Goal: Understand process/instructions: Learn how to perform a task or action

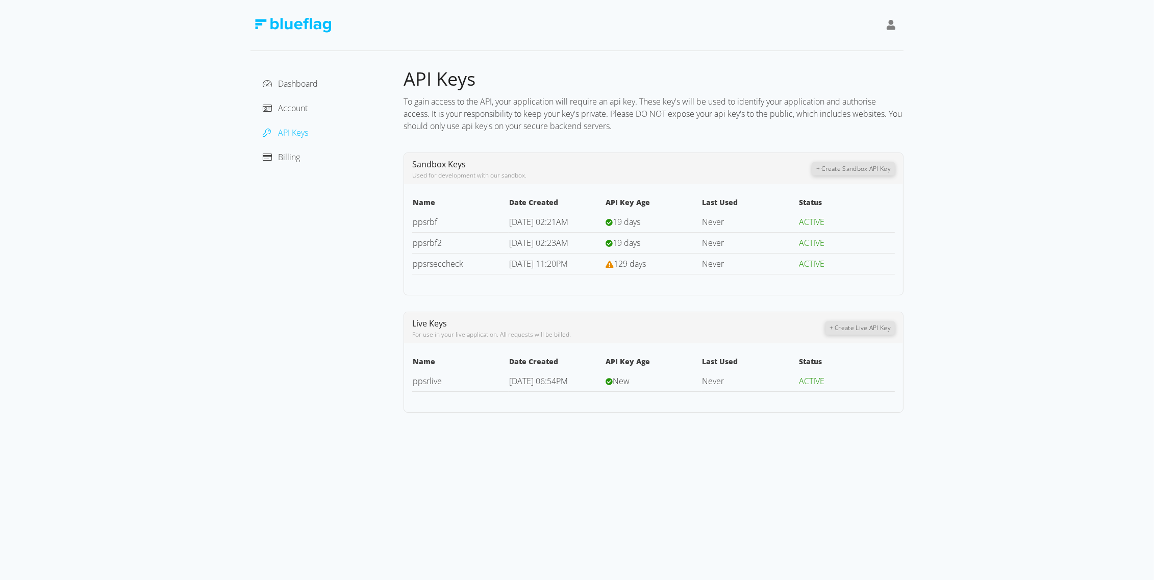
click at [886, 218] on td "ACTIVE" at bounding box center [846, 222] width 96 height 21
click at [889, 27] on icon at bounding box center [890, 25] width 9 height 10
click at [292, 108] on span "Account" at bounding box center [293, 108] width 30 height 11
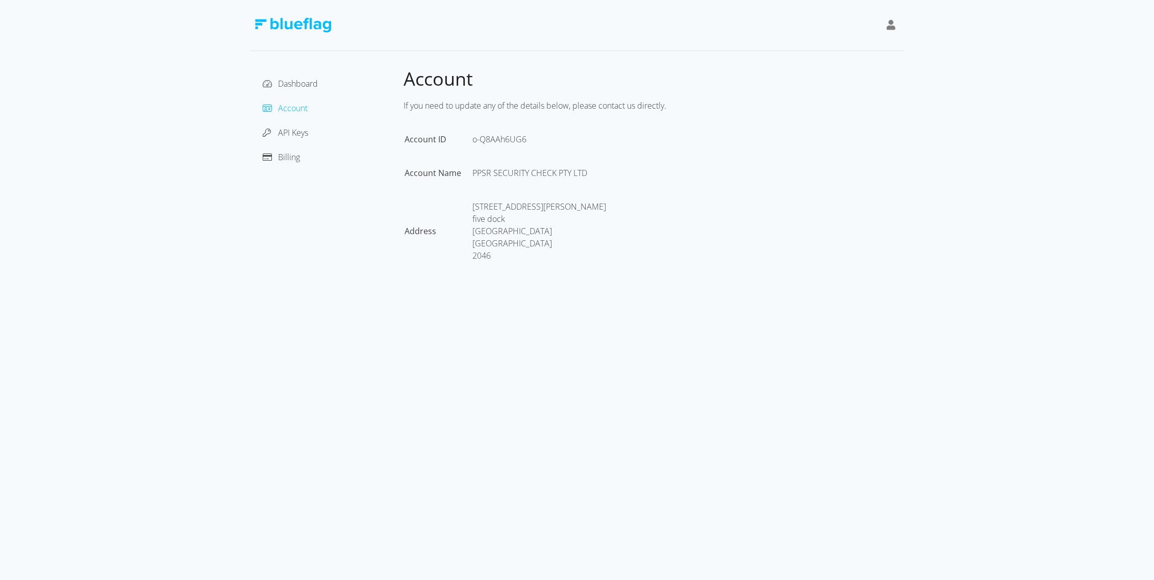
click at [281, 140] on div "API Keys" at bounding box center [327, 132] width 137 height 16
click at [291, 129] on span "API Keys" at bounding box center [293, 132] width 30 height 11
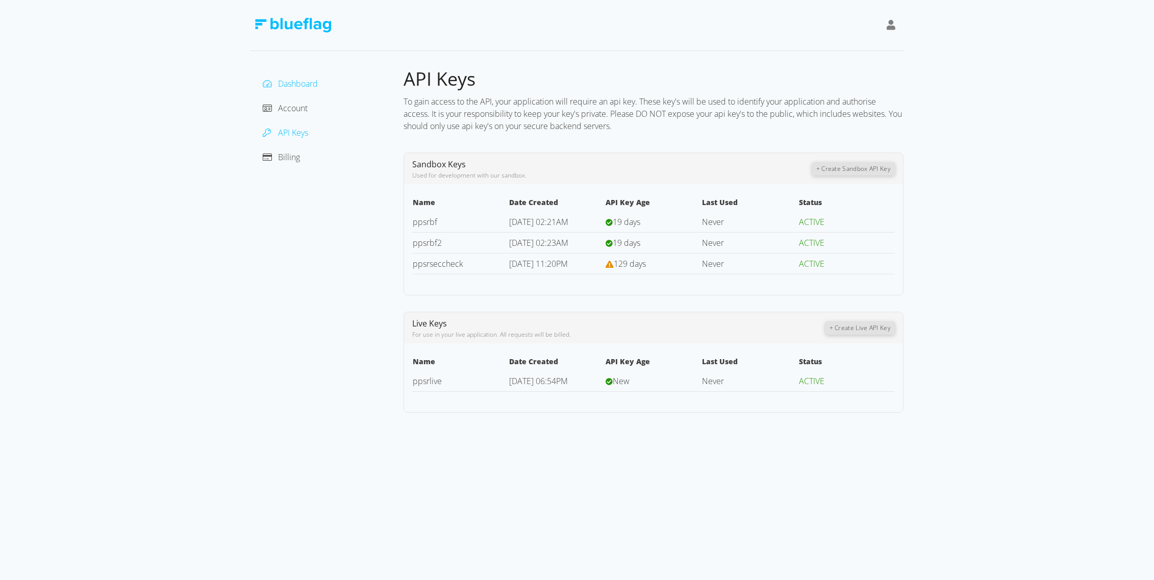
click at [307, 81] on span "Dashboard" at bounding box center [298, 83] width 40 height 11
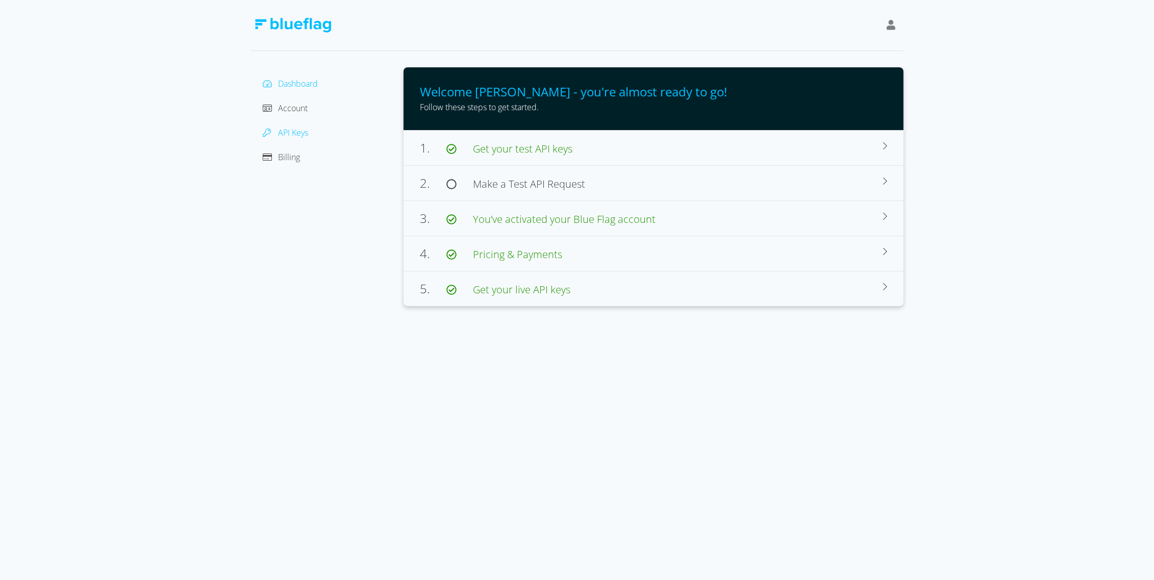
click at [277, 128] on div at bounding box center [270, 132] width 15 height 12
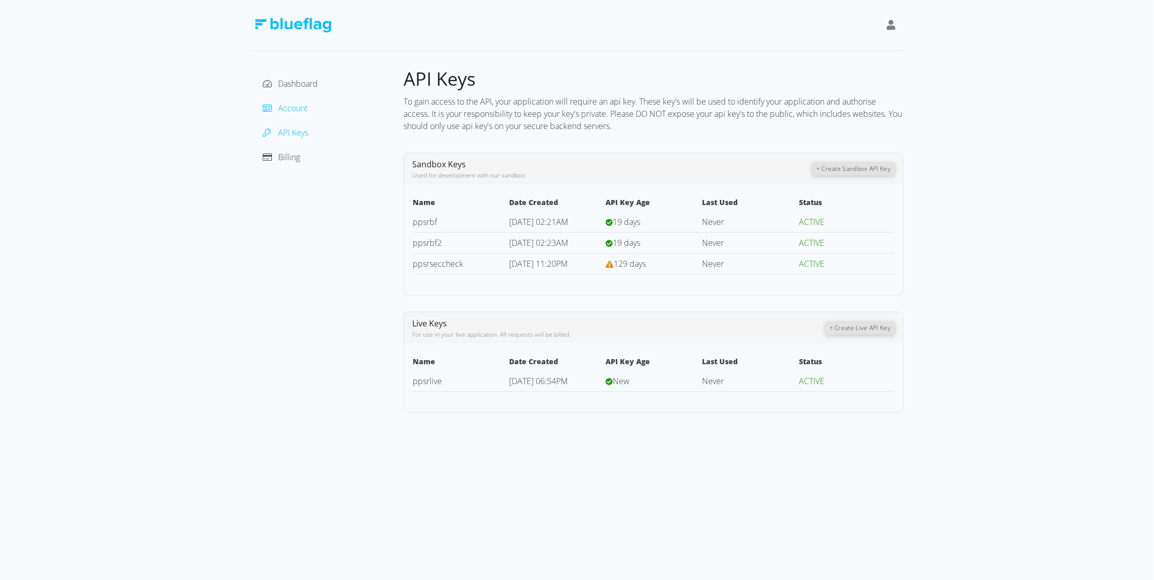
click at [295, 111] on span "Account" at bounding box center [293, 108] width 30 height 11
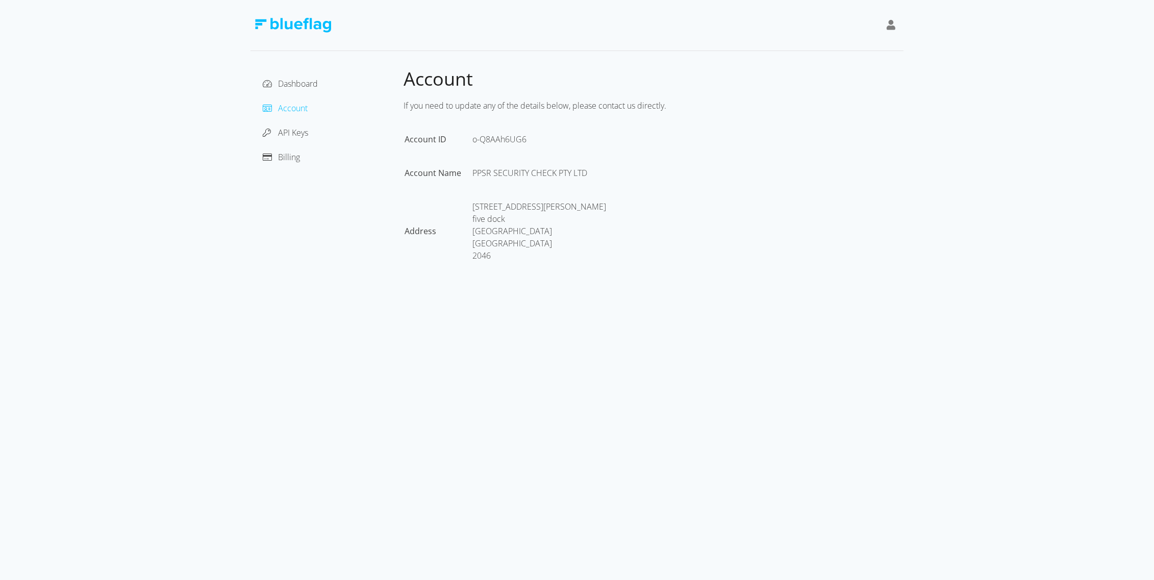
click at [294, 71] on div "Dashboard Account API Keys Billing" at bounding box center [326, 177] width 153 height 220
click at [295, 76] on div "Dashboard" at bounding box center [327, 83] width 137 height 16
click at [295, 89] on div "Dashboard" at bounding box center [327, 83] width 137 height 16
click at [299, 78] on span "Dashboard" at bounding box center [298, 83] width 40 height 11
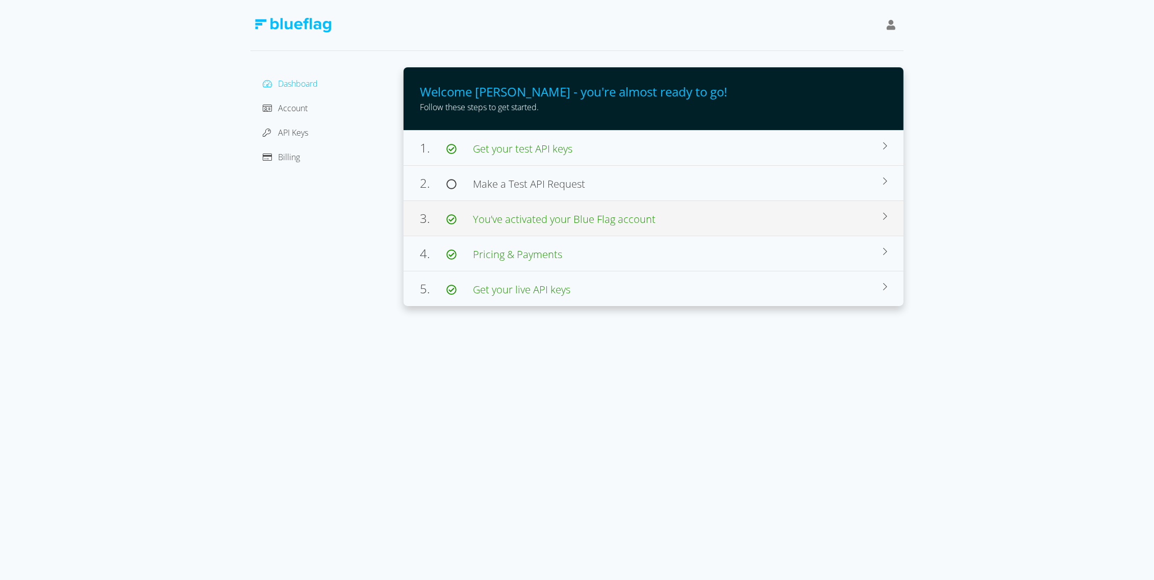
click at [551, 219] on span "You’ve activated your Blue Flag account" at bounding box center [564, 219] width 183 height 14
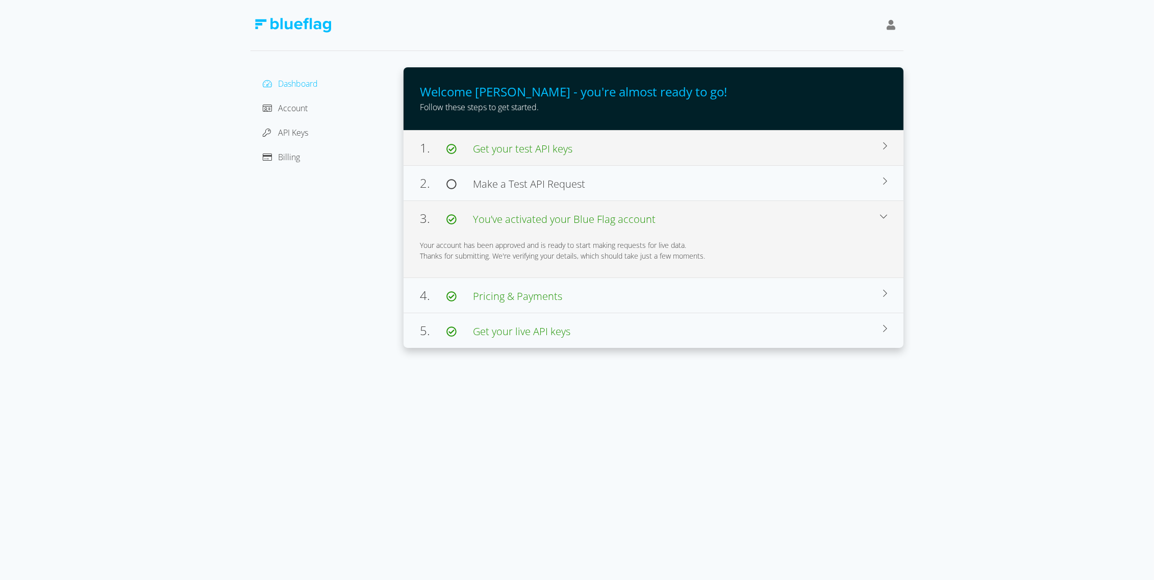
click at [525, 146] on span "Get your test API keys" at bounding box center [522, 149] width 99 height 14
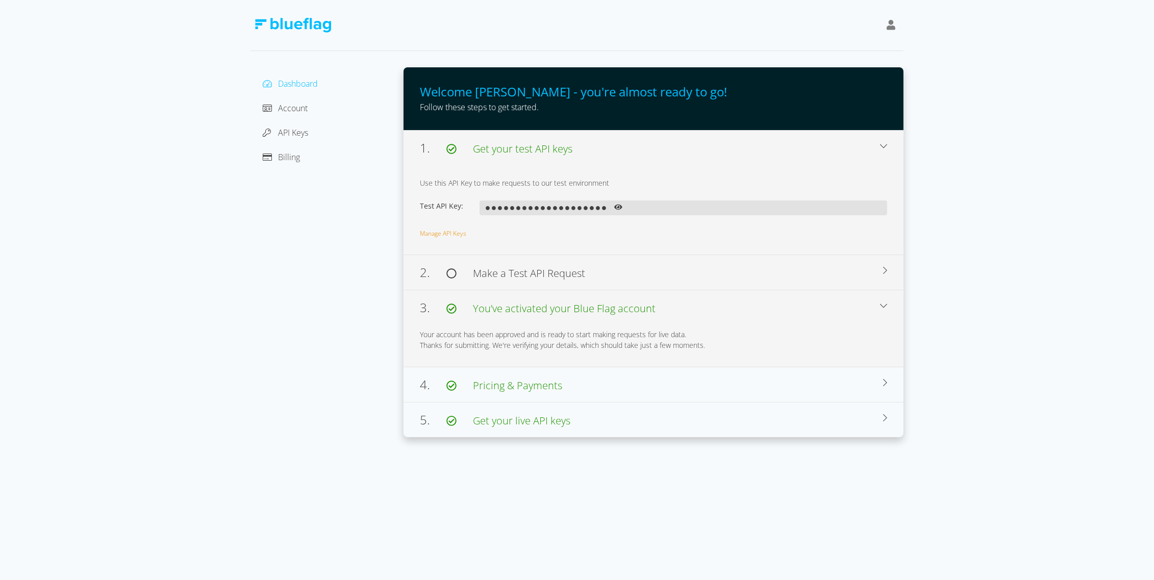
click at [490, 278] on span "Make a Test API Request" at bounding box center [529, 273] width 112 height 14
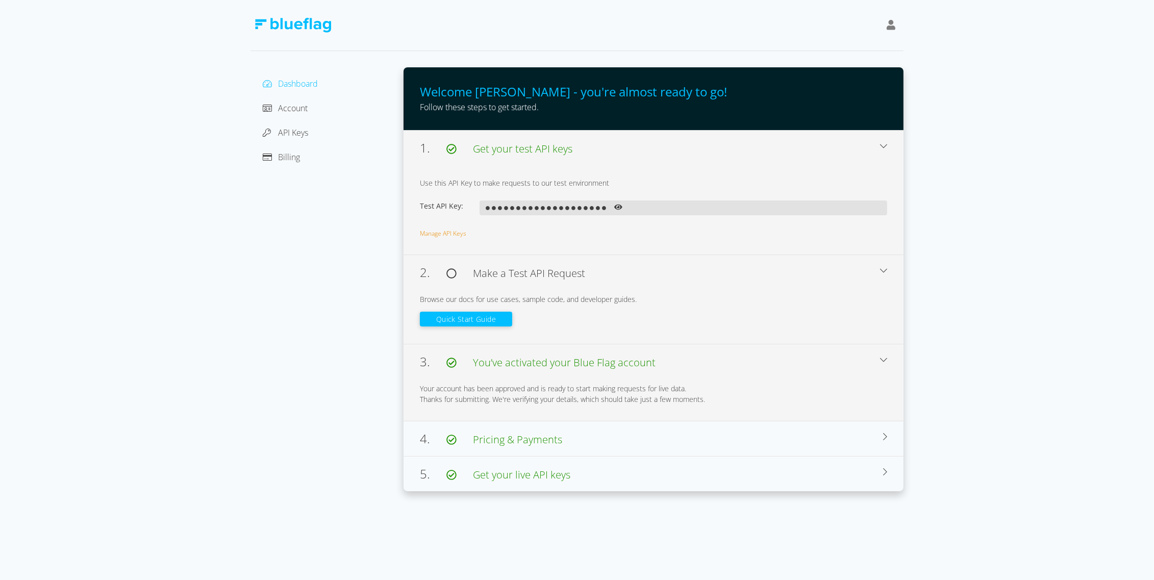
click at [467, 317] on button "Quick Start Guide" at bounding box center [466, 319] width 92 height 15
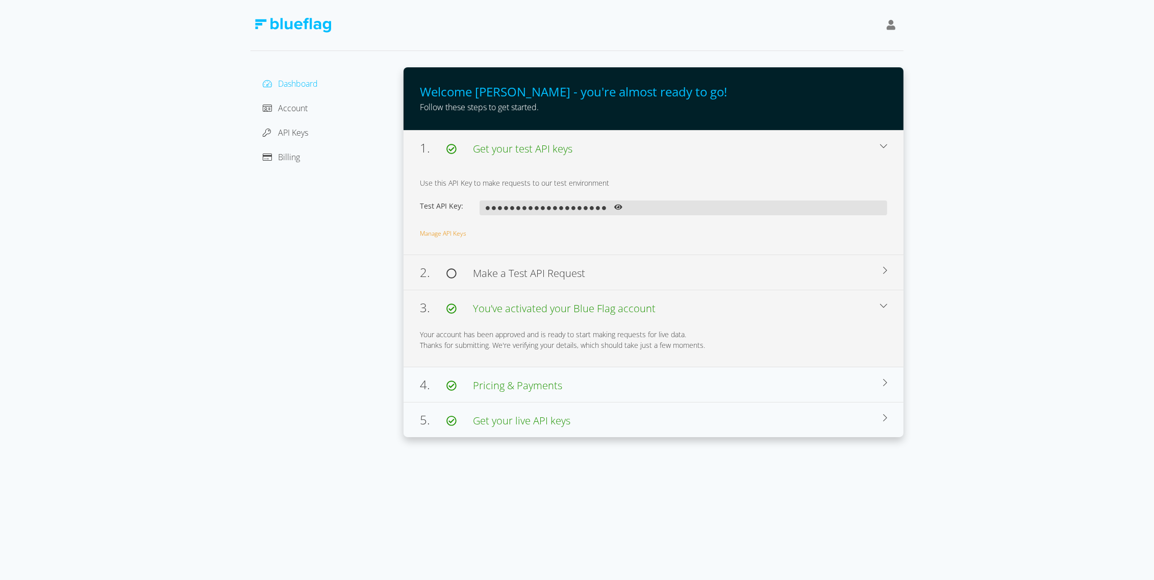
click at [480, 273] on span "Make a Test API Request" at bounding box center [529, 273] width 112 height 14
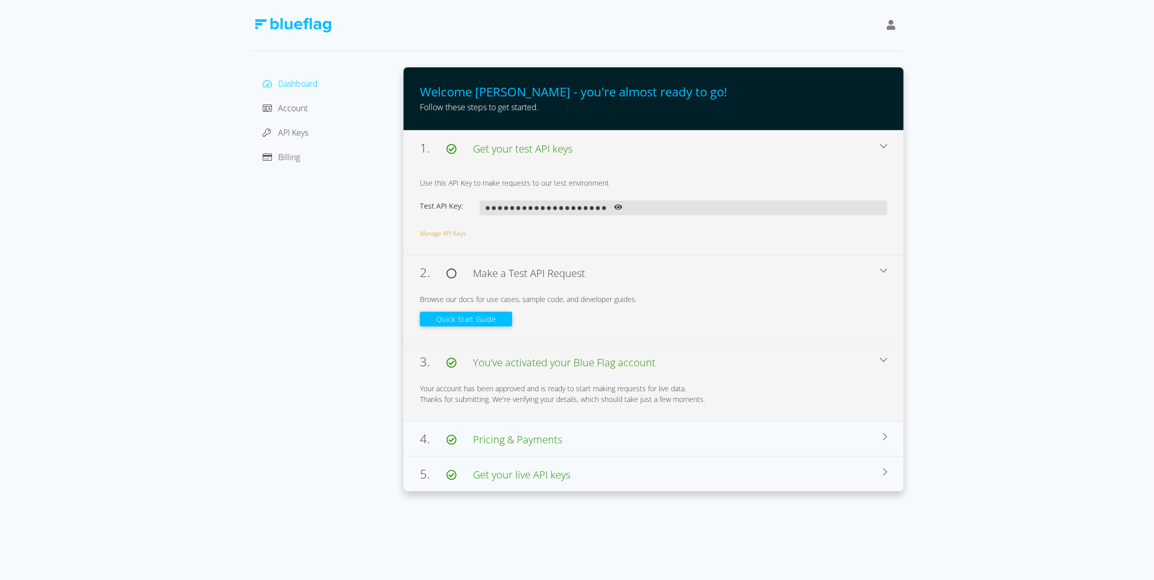
click at [476, 314] on button "Quick Start Guide" at bounding box center [466, 319] width 92 height 15
